Goal: Use online tool/utility: Utilize a website feature to perform a specific function

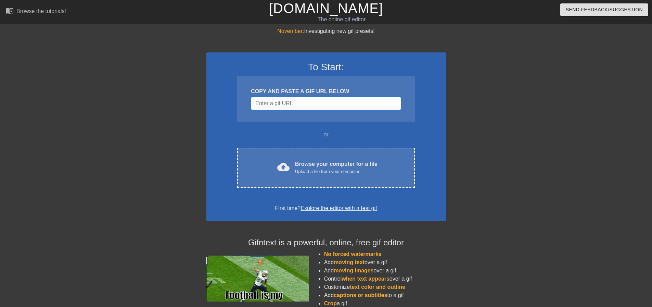
click at [296, 105] on input "Username" at bounding box center [326, 103] width 150 height 13
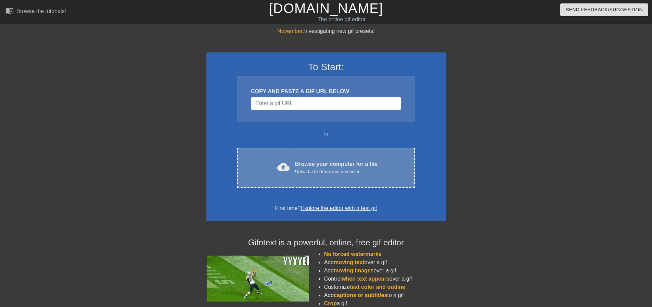
click at [310, 180] on div "cloud_upload Browse your computer for a file Upload a file from your computer C…" at bounding box center [325, 168] width 177 height 40
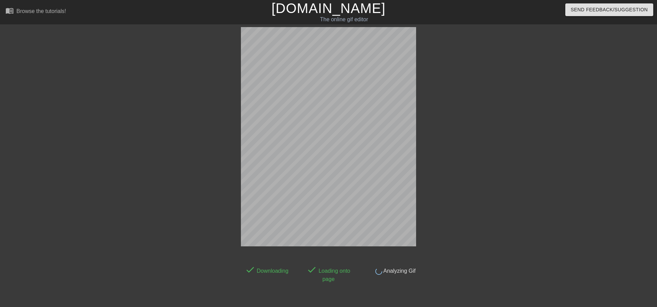
click at [502, 186] on div at bounding box center [476, 129] width 103 height 205
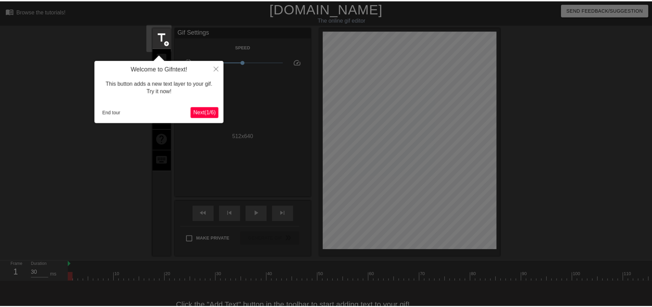
scroll to position [17, 0]
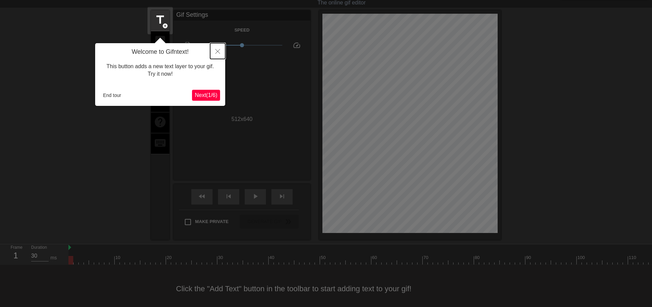
click at [218, 48] on button "Close" at bounding box center [217, 51] width 15 height 16
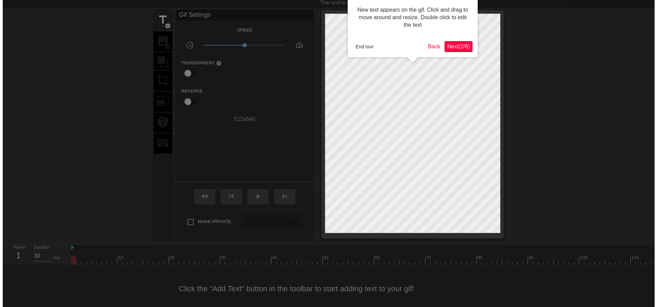
scroll to position [0, 0]
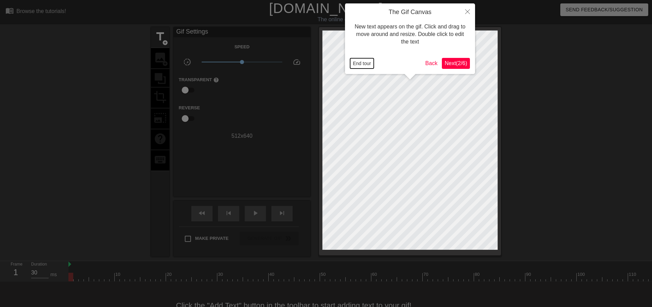
click at [366, 64] on button "End tour" at bounding box center [362, 63] width 24 height 10
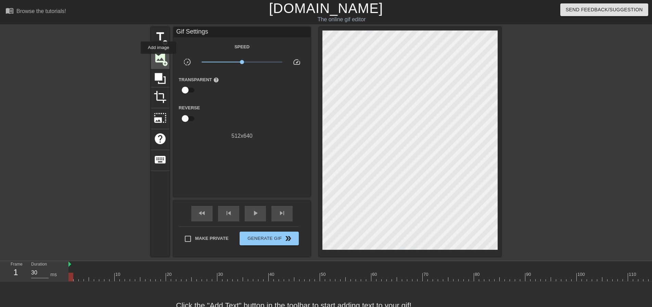
click at [159, 59] on span "image" at bounding box center [160, 57] width 13 height 13
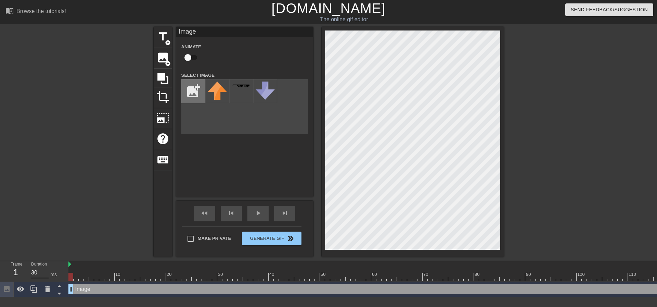
click at [191, 92] on input "file" at bounding box center [193, 90] width 23 height 23
type input "C:\fakepath\image.png"
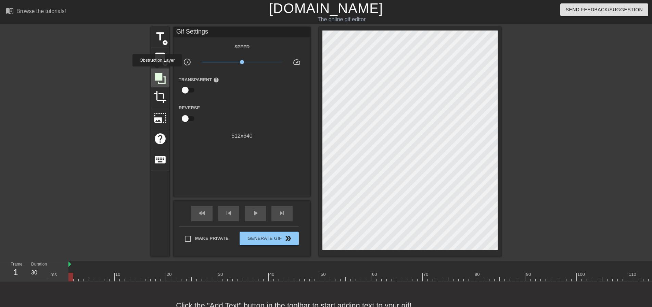
click at [157, 72] on icon at bounding box center [160, 78] width 13 height 13
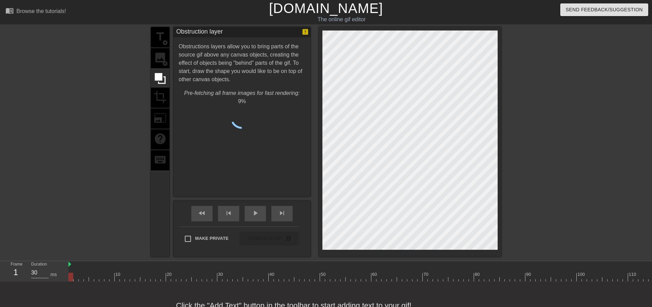
click at [160, 59] on div "title add_circle image add_circle crop photo_size_select_large help keyboard" at bounding box center [160, 141] width 18 height 229
click at [159, 58] on div "title add_circle image add_circle crop photo_size_select_large help keyboard" at bounding box center [160, 141] width 18 height 229
click at [159, 64] on div "title add_circle image add_circle crop photo_size_select_large help keyboard" at bounding box center [160, 141] width 18 height 229
drag, startPoint x: 160, startPoint y: 56, endPoint x: 162, endPoint y: 64, distance: 8.4
click at [160, 56] on div "title add_circle image add_circle crop photo_size_select_large help keyboard" at bounding box center [160, 141] width 18 height 229
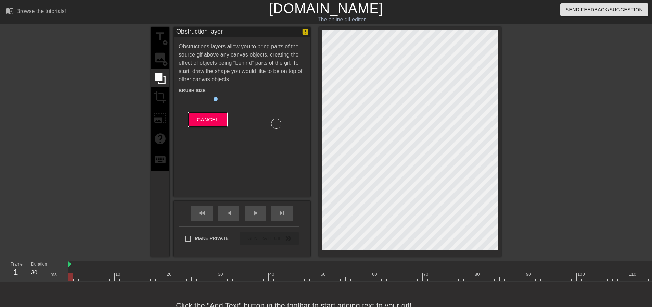
click at [203, 118] on span "Cancel" at bounding box center [208, 119] width 22 height 9
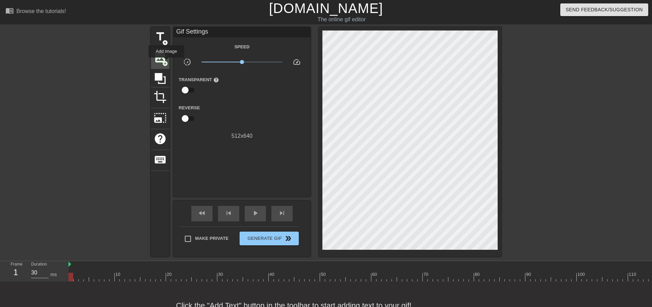
click at [164, 59] on span "image" at bounding box center [160, 57] width 13 height 13
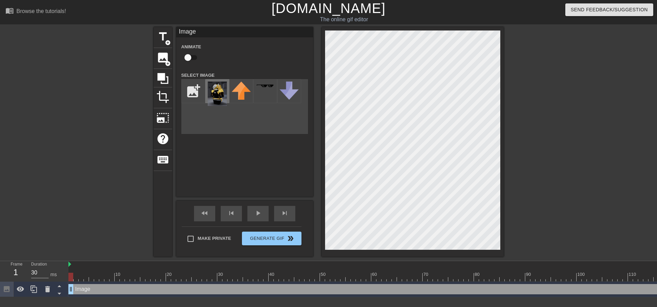
click at [221, 92] on img at bounding box center [217, 94] width 19 height 24
click at [519, 225] on div "title add_circle image add_circle crop photo_size_select_large help keyboard Im…" at bounding box center [328, 141] width 657 height 229
click at [553, 130] on div at bounding box center [563, 129] width 103 height 205
click at [456, 259] on div "menu_book Browse the tutorials! Gifntext.com The online gif editor Send Feedbac…" at bounding box center [328, 148] width 657 height 297
click at [583, 175] on div at bounding box center [563, 129] width 103 height 205
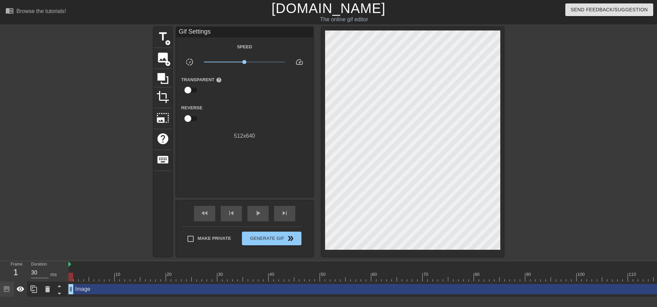
click at [21, 289] on icon at bounding box center [21, 288] width 8 height 5
click at [21, 289] on icon at bounding box center [20, 289] width 8 height 8
click at [59, 176] on div at bounding box center [94, 129] width 103 height 205
drag, startPoint x: 70, startPoint y: 264, endPoint x: 61, endPoint y: 265, distance: 8.6
click at [61, 265] on div "Frame 1 Duration 30 ms 10 20 30 40 50 60 70 80 90 100 110 120 130 140 150" at bounding box center [328, 279] width 657 height 36
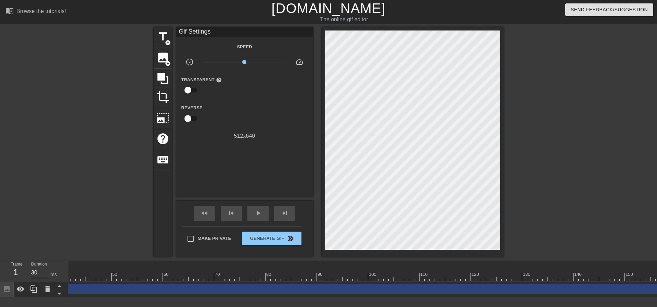
scroll to position [0, 229]
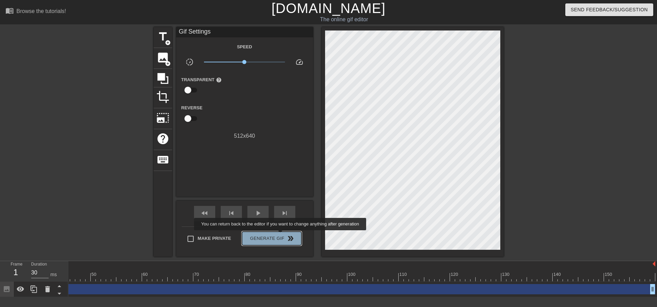
click at [281, 235] on span "Generate Gif double_arrow" at bounding box center [272, 238] width 54 height 8
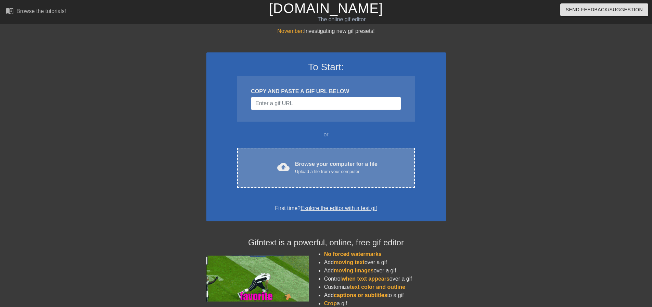
click at [323, 164] on div "Browse your computer for a file Upload a file from your computer" at bounding box center [336, 167] width 83 height 15
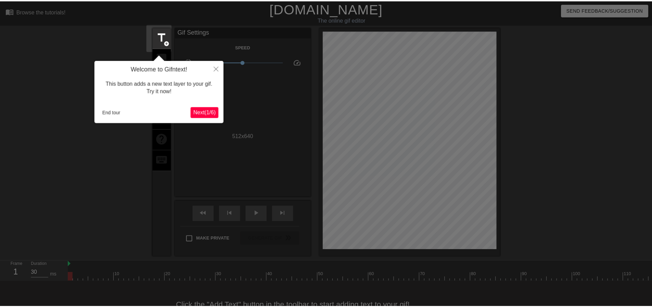
scroll to position [17, 0]
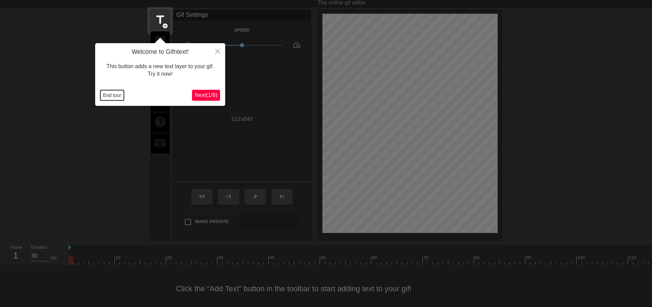
click at [116, 93] on button "End tour" at bounding box center [112, 95] width 24 height 10
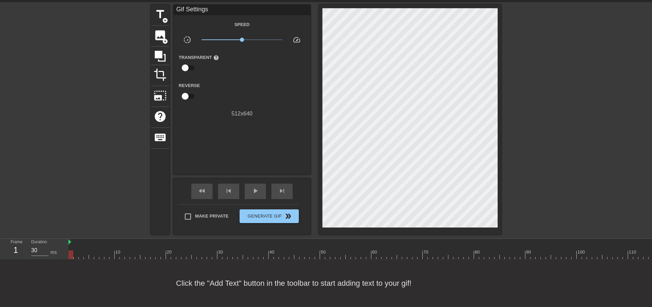
scroll to position [27, 0]
drag, startPoint x: 75, startPoint y: 236, endPoint x: 120, endPoint y: 242, distance: 45.3
click at [120, 242] on div "10 20 30 40 50 60 70 80 90 100 110 120 130 140 150" at bounding box center [476, 249] width 817 height 20
drag, startPoint x: 159, startPoint y: 242, endPoint x: 427, endPoint y: 245, distance: 267.8
click at [427, 246] on div "10 20 30 40 50 60 70 80 90 100 110 120 130 140 150" at bounding box center [476, 251] width 817 height 11
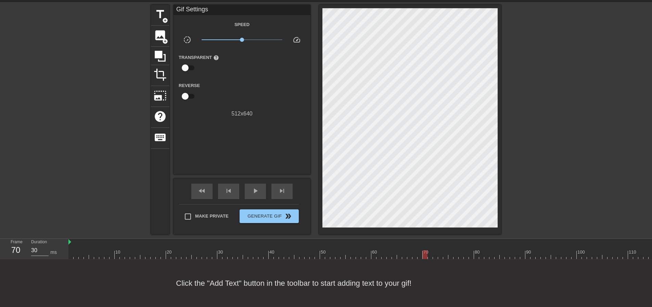
click at [451, 250] on div at bounding box center [476, 254] width 817 height 9
click at [424, 250] on div at bounding box center [476, 254] width 817 height 9
drag, startPoint x: 70, startPoint y: 238, endPoint x: 58, endPoint y: 246, distance: 14.1
click at [58, 246] on div "Frame 70 Duration 30 ms 10 20 30 40 50 60 70 80 90 100 110 120 130 140 150" at bounding box center [326, 249] width 652 height 21
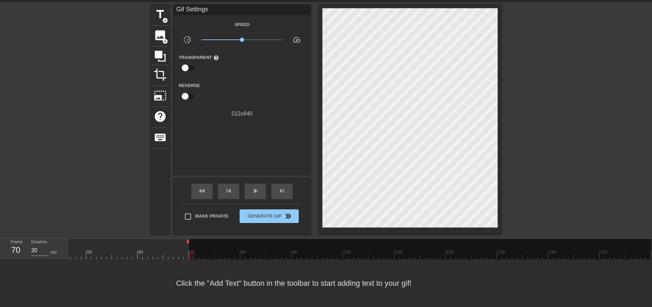
drag, startPoint x: 649, startPoint y: 236, endPoint x: 187, endPoint y: 240, distance: 462.0
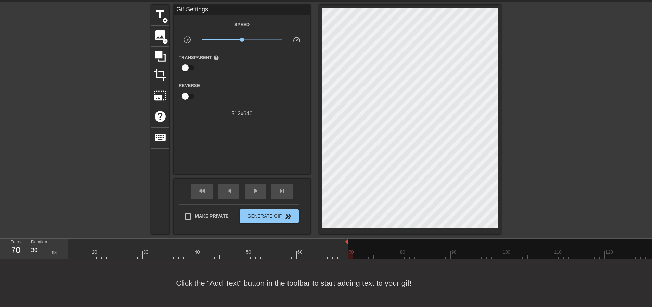
scroll to position [0, 0]
click at [376, 231] on div "menu_book Browse the tutorials! [DOMAIN_NAME] The online gif editor Send Feedba…" at bounding box center [326, 142] width 652 height 329
type input "30"
drag, startPoint x: 391, startPoint y: 246, endPoint x: 486, endPoint y: 247, distance: 94.5
click at [486, 247] on div "10 20 30 40 50 60 70 80 90 100 110 120 130 140 150" at bounding box center [476, 249] width 817 height 20
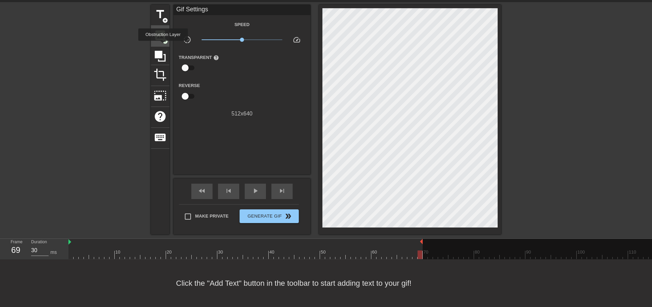
click at [164, 38] on span "add_circle" at bounding box center [165, 41] width 6 height 6
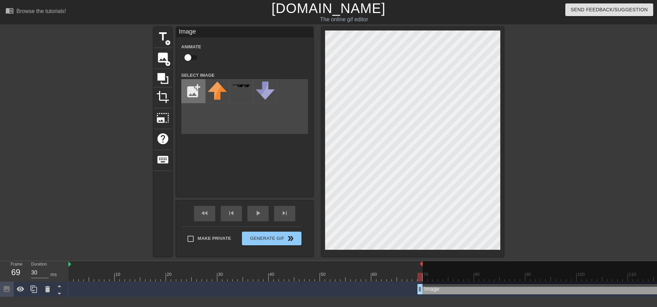
click at [196, 91] on input "file" at bounding box center [193, 90] width 23 height 23
type input "C:\fakepath\image.png"
click at [220, 89] on img at bounding box center [217, 94] width 19 height 24
click at [459, 263] on div "menu_book Browse the tutorials! [DOMAIN_NAME] The online gif editor Send Feedba…" at bounding box center [328, 148] width 657 height 297
click at [564, 173] on div at bounding box center [563, 129] width 103 height 205
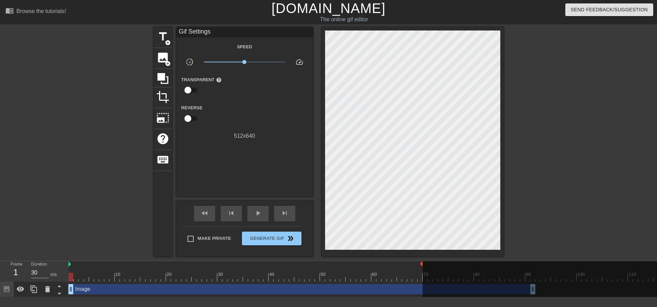
drag, startPoint x: 460, startPoint y: 292, endPoint x: 0, endPoint y: 275, distance: 460.6
click at [0, 275] on div "Frame 1 Duration 30 ms 10 20 30 40 50 60 70 80 90 100 110 120 130 140 150" at bounding box center [328, 279] width 657 height 36
click at [532, 288] on div at bounding box center [654, 281] width 462 height 41
drag, startPoint x: 533, startPoint y: 288, endPoint x: 363, endPoint y: 293, distance: 169.9
click at [369, 293] on div "10 20 30 40 50 60 70 80 90 100 110 120 130 140 150 Image" at bounding box center [362, 279] width 589 height 36
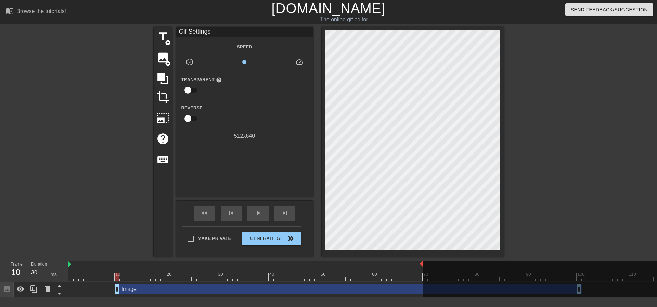
drag, startPoint x: 256, startPoint y: 291, endPoint x: 303, endPoint y: 291, distance: 46.6
click at [303, 291] on div "Image drag_handle drag_handle" at bounding box center [348, 289] width 467 height 10
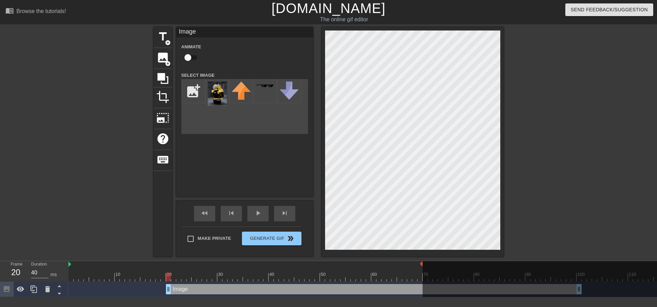
drag, startPoint x: 116, startPoint y: 287, endPoint x: 169, endPoint y: 289, distance: 52.8
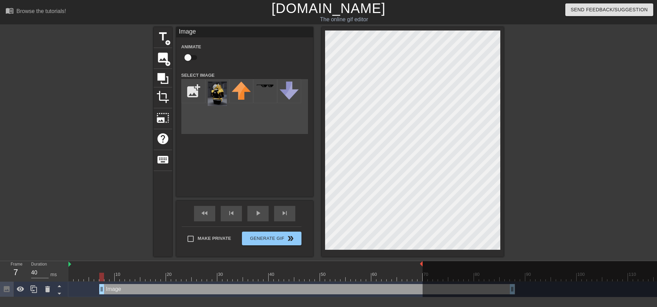
drag, startPoint x: 233, startPoint y: 293, endPoint x: 147, endPoint y: 293, distance: 86.3
click at [165, 292] on div "Image drag_handle drag_handle" at bounding box center [307, 289] width 416 height 10
drag, startPoint x: 120, startPoint y: 289, endPoint x: 125, endPoint y: 291, distance: 5.9
click at [125, 291] on div "Image drag_handle drag_handle" at bounding box center [318, 289] width 416 height 10
drag, startPoint x: 107, startPoint y: 289, endPoint x: 167, endPoint y: 288, distance: 60.6
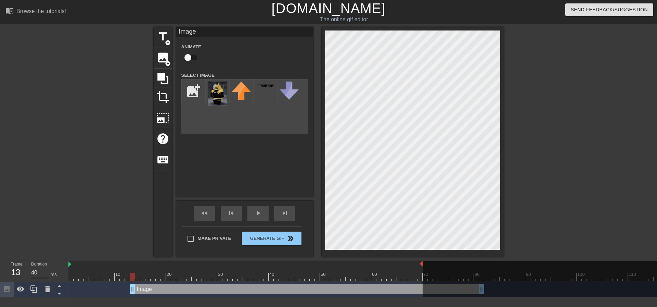
type input "30"
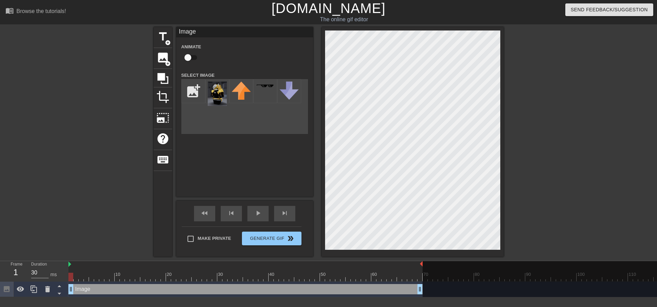
drag, startPoint x: 229, startPoint y: 290, endPoint x: 108, endPoint y: 288, distance: 121.2
click at [108, 288] on div "Image drag_handle drag_handle" at bounding box center [245, 289] width 354 height 10
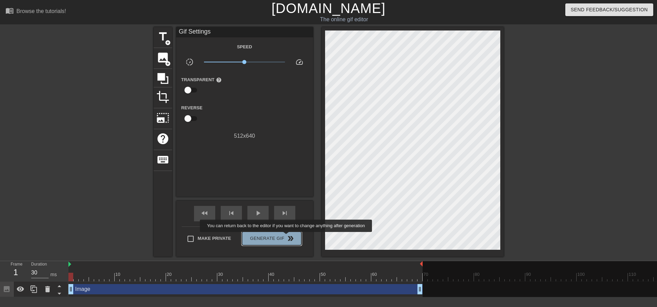
click at [287, 237] on span "double_arrow" at bounding box center [291, 238] width 8 height 8
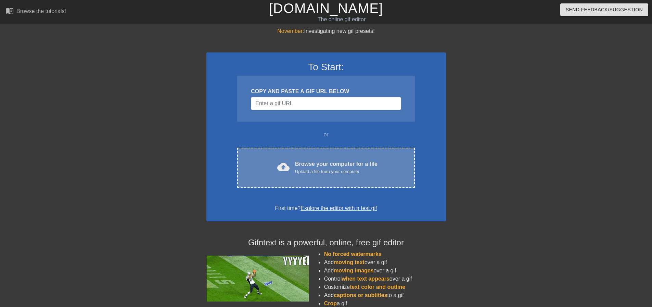
click at [331, 155] on div "cloud_upload Browse your computer for a file Upload a file from your computer C…" at bounding box center [325, 168] width 177 height 40
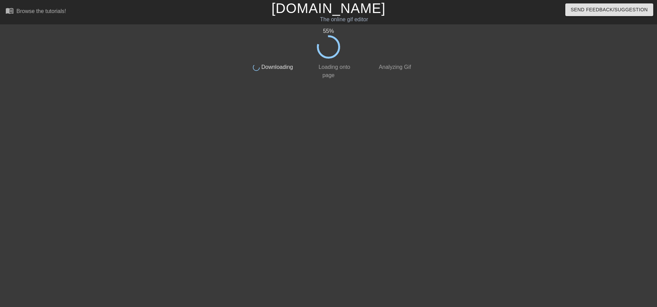
click at [417, 221] on div "55 % done Downloading done Loading onto page done Analyzing Gif" at bounding box center [328, 129] width 657 height 205
click at [344, 43] on div "61 %" at bounding box center [329, 43] width 172 height 32
click at [340, 143] on div "62 % done Downloading done Loading onto page done Analyzing Gif" at bounding box center [329, 129] width 172 height 205
click at [370, 176] on div "85 % done Downloading done Loading onto page done Analyzing Gif" at bounding box center [329, 129] width 172 height 205
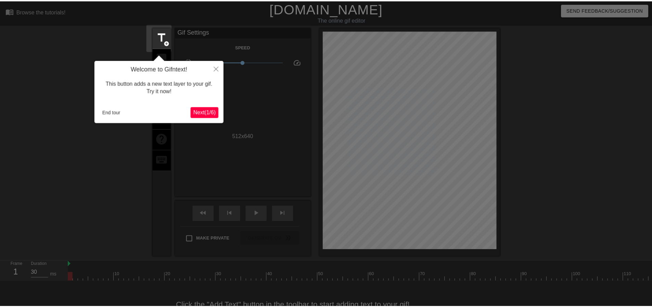
scroll to position [17, 0]
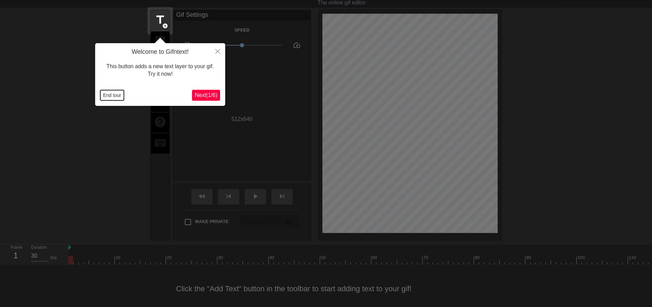
click at [113, 94] on button "End tour" at bounding box center [112, 95] width 24 height 10
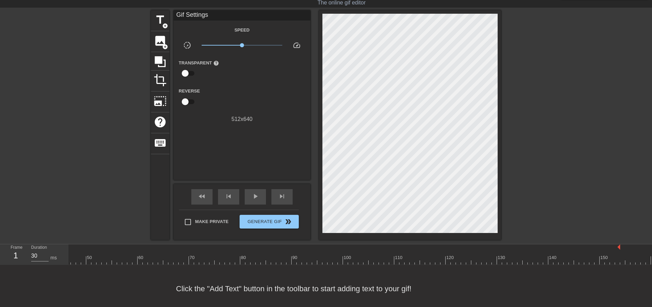
scroll to position [0, 234]
drag, startPoint x: 649, startPoint y: 246, endPoint x: 196, endPoint y: 256, distance: 453.5
click at [196, 256] on div "10 20 30 40 50 60 70 80 90 100 110 120 130 140 150" at bounding box center [243, 254] width 817 height 20
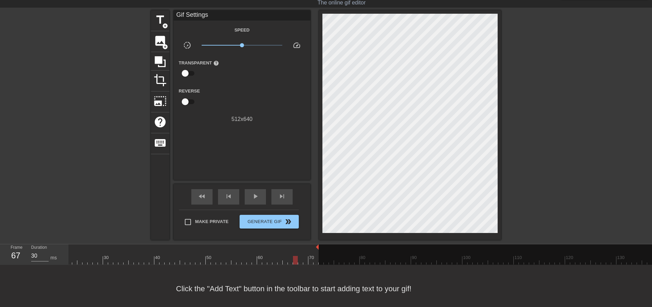
drag, startPoint x: 259, startPoint y: 251, endPoint x: 297, endPoint y: 261, distance: 38.6
click at [295, 262] on div "10 20 30 40 50 60 70 80 90 100 110 120 130 140 150" at bounding box center [362, 254] width 817 height 20
drag, startPoint x: 314, startPoint y: 257, endPoint x: 304, endPoint y: 258, distance: 10.0
click at [304, 258] on div at bounding box center [305, 260] width 5 height 9
type input "30"
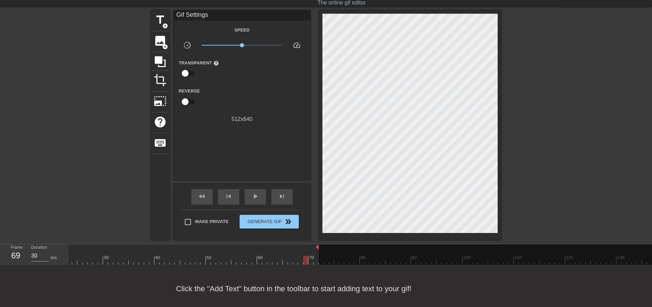
drag, startPoint x: 315, startPoint y: 260, endPoint x: 304, endPoint y: 263, distance: 10.9
click at [304, 263] on div at bounding box center [305, 260] width 5 height 9
drag, startPoint x: 318, startPoint y: 248, endPoint x: 308, endPoint y: 248, distance: 10.0
click at [93, 283] on div "Click the "Add Text" button in the toolbar to start adding text to your gif!" at bounding box center [326, 289] width 652 height 48
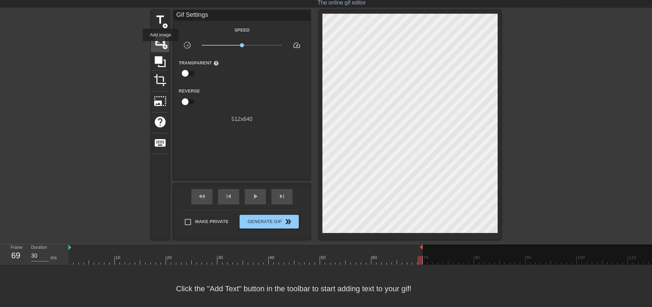
click at [161, 45] on span "image" at bounding box center [160, 40] width 13 height 13
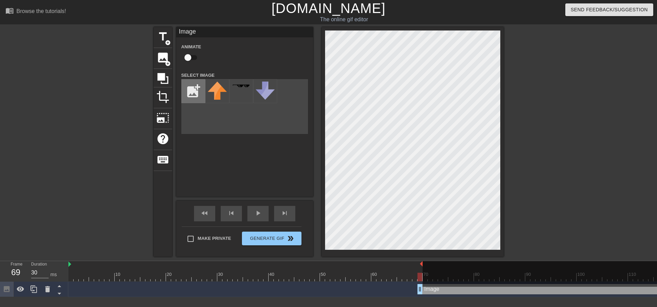
click at [203, 90] on input "file" at bounding box center [193, 90] width 23 height 23
type input "C:\fakepath\image-removebg-preview.png"
click at [218, 93] on img at bounding box center [217, 94] width 19 height 24
click at [498, 275] on div "menu_book Browse the tutorials! [DOMAIN_NAME] The online gif editor Send Feedba…" at bounding box center [328, 148] width 657 height 297
click at [567, 141] on div at bounding box center [563, 129] width 103 height 205
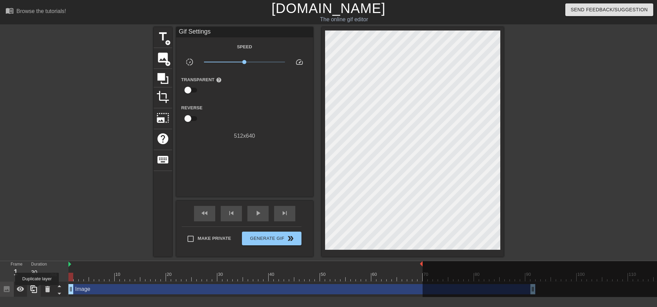
drag, startPoint x: 451, startPoint y: 291, endPoint x: 27, endPoint y: 290, distance: 423.6
click at [27, 290] on div "Frame 1 Duration 30 ms 10 20 30 40 50 60 70 80 90 100 110 120 130 140 150" at bounding box center [328, 279] width 657 height 36
click at [534, 288] on div at bounding box center [654, 281] width 462 height 41
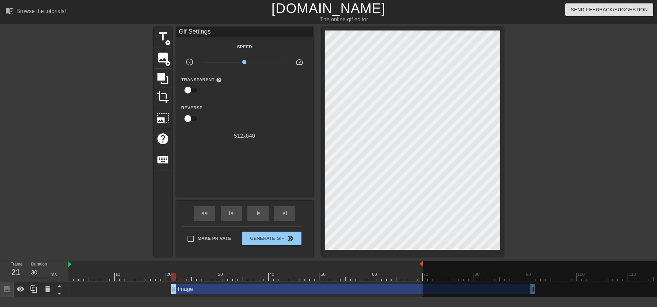
drag, startPoint x: 72, startPoint y: 287, endPoint x: 176, endPoint y: 299, distance: 104.4
click at [176, 297] on div "10 20 30 40 50 60 70 80 90 100 110 120 130 140 150 Image" at bounding box center [362, 279] width 589 height 36
click at [236, 284] on div "Image drag_handle drag_handle" at bounding box center [353, 289] width 365 height 10
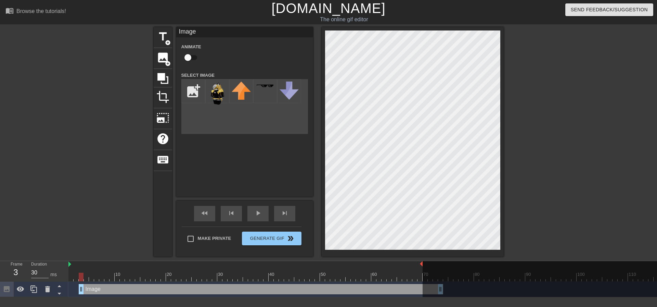
drag, startPoint x: 238, startPoint y: 289, endPoint x: 145, endPoint y: 289, distance: 93.5
click at [145, 289] on div "Image drag_handle drag_handle" at bounding box center [261, 289] width 365 height 10
drag, startPoint x: 82, startPoint y: 290, endPoint x: 88, endPoint y: 290, distance: 6.2
type input "30"
drag, startPoint x: 115, startPoint y: 293, endPoint x: 75, endPoint y: 290, distance: 40.8
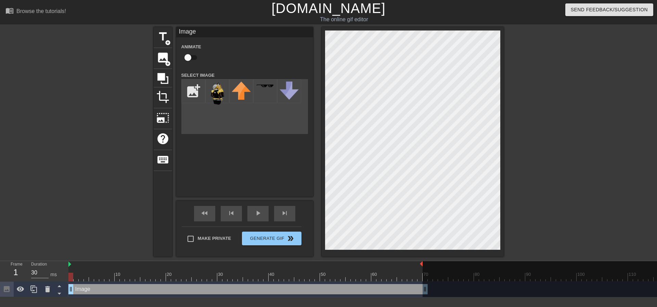
click at [75, 290] on div "Image drag_handle drag_handle" at bounding box center [248, 289] width 360 height 10
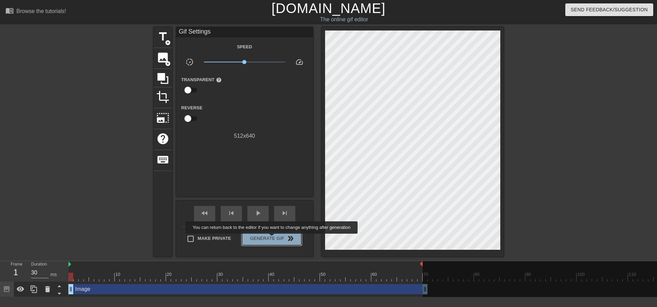
click at [273, 238] on span "Generate Gif double_arrow" at bounding box center [272, 238] width 54 height 8
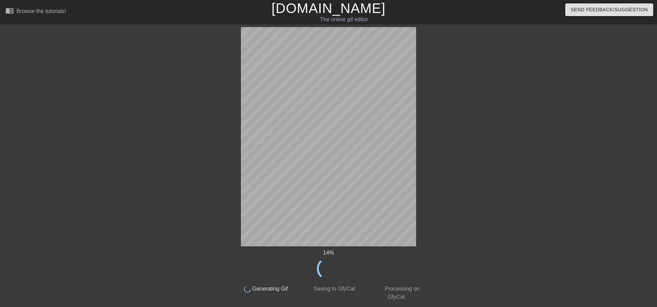
click at [497, 195] on div at bounding box center [485, 129] width 103 height 205
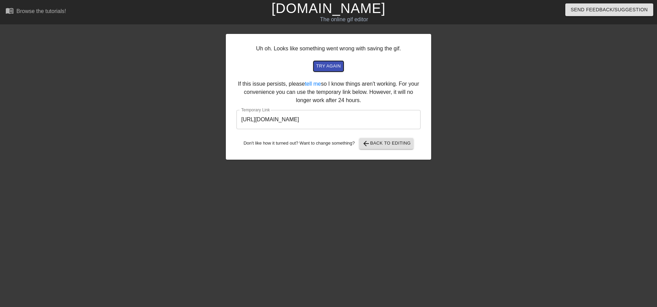
click at [338, 67] on span "try again" at bounding box center [328, 66] width 25 height 8
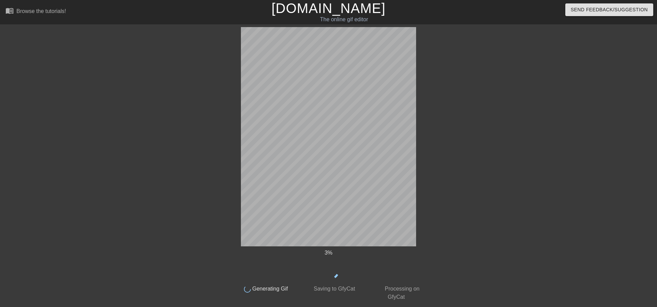
click at [465, 233] on div "3 % done Generating Gif done Saving to GfyCat done Processing on GfyCat title a…" at bounding box center [328, 164] width 657 height 274
click at [500, 192] on div at bounding box center [485, 129] width 103 height 205
click at [491, 156] on div at bounding box center [485, 129] width 103 height 205
click at [482, 240] on div "91 % done Generating Gif done Saving to GfyCat done Processing on GfyCat title …" at bounding box center [328, 164] width 657 height 274
click at [328, 271] on icon at bounding box center [328, 268] width 23 height 23
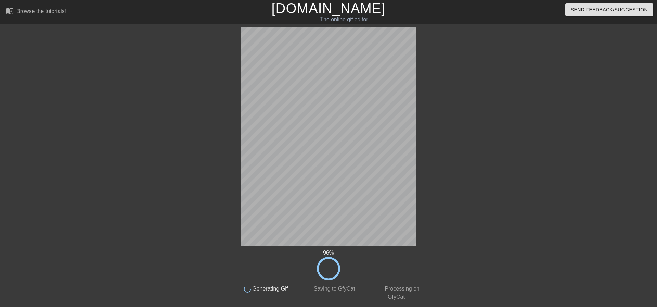
click at [343, 266] on div "96 %" at bounding box center [328, 265] width 193 height 32
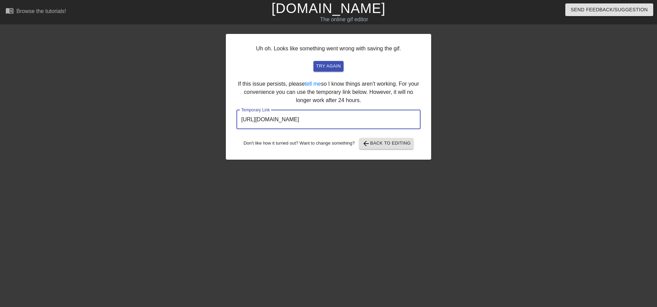
drag, startPoint x: 405, startPoint y: 124, endPoint x: 218, endPoint y: 122, distance: 187.0
click at [218, 122] on div "Uh oh. Looks like something went wrong with saving the gif. try again If this i…" at bounding box center [328, 129] width 657 height 205
click at [481, 124] on div at bounding box center [491, 129] width 103 height 205
